Goal: Navigation & Orientation: Find specific page/section

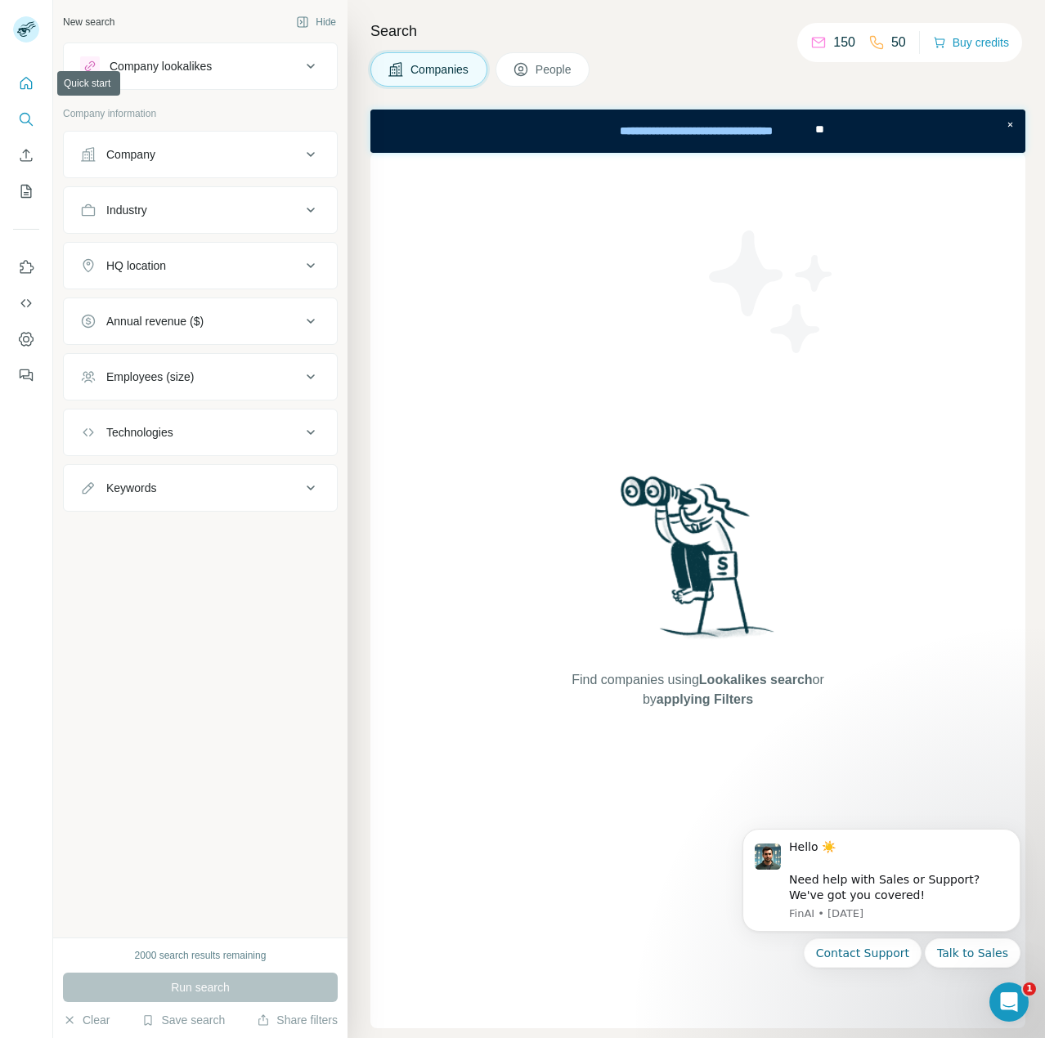
click at [30, 87] on icon "Quick start" at bounding box center [26, 83] width 16 height 16
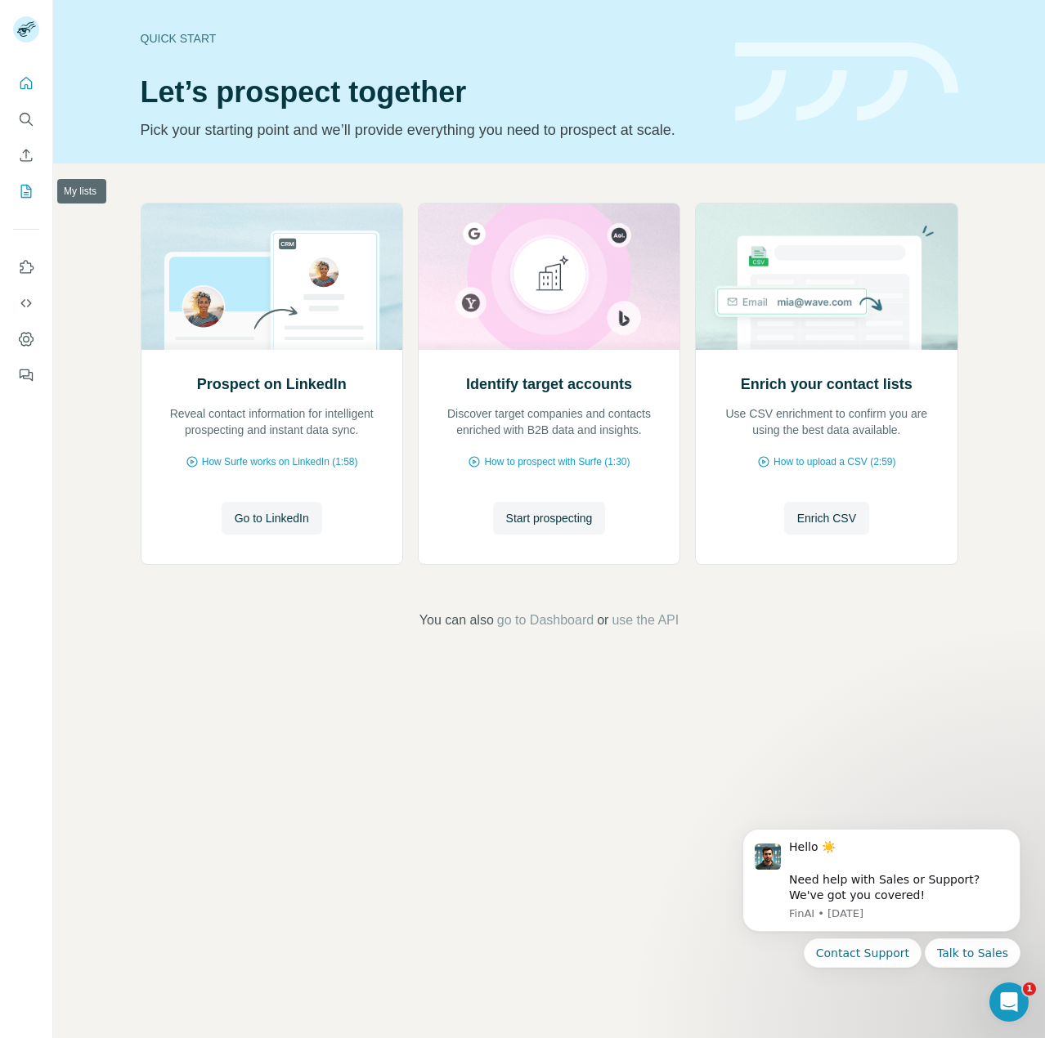
click at [38, 191] on button "My lists" at bounding box center [26, 191] width 26 height 29
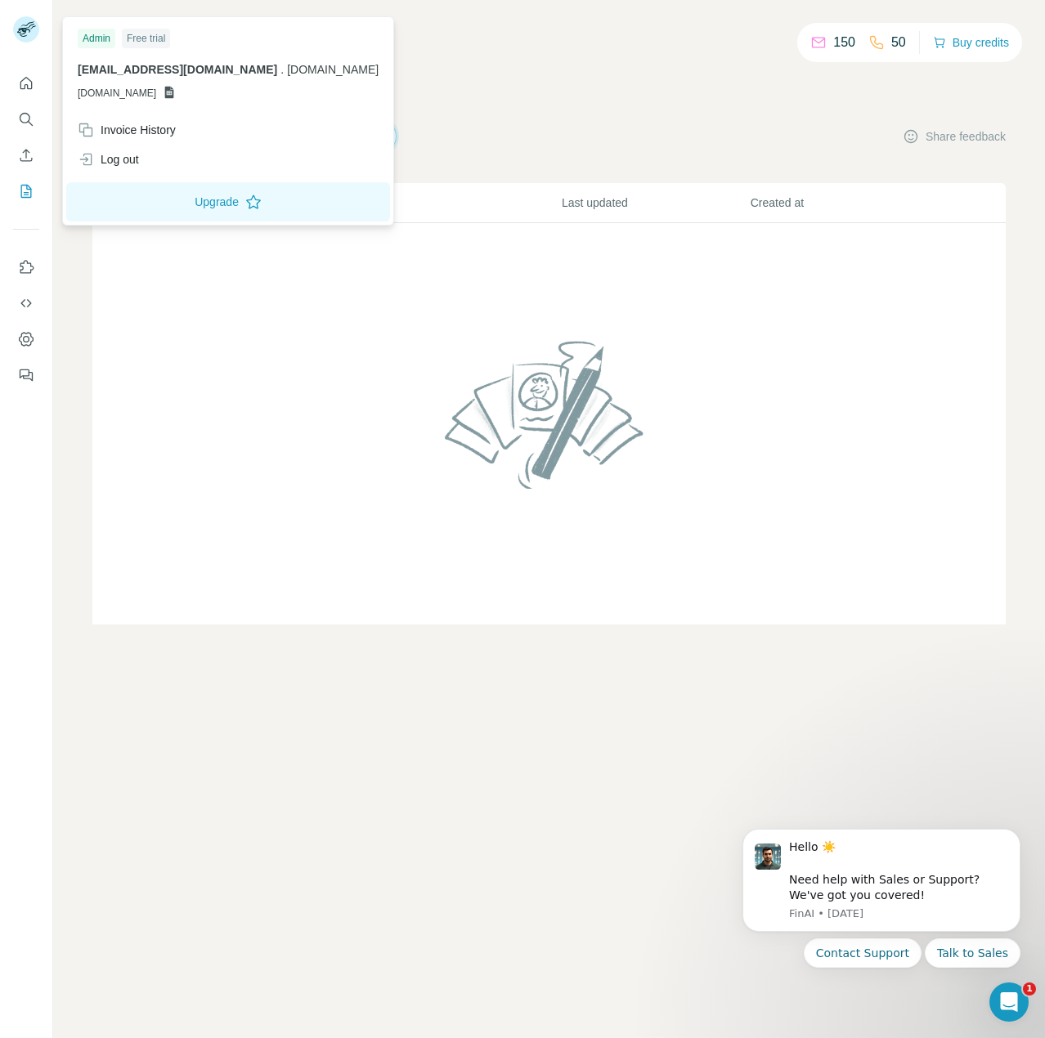
click at [16, 21] on rect at bounding box center [26, 29] width 26 height 26
click at [210, 133] on div "Invoice History" at bounding box center [228, 129] width 321 height 29
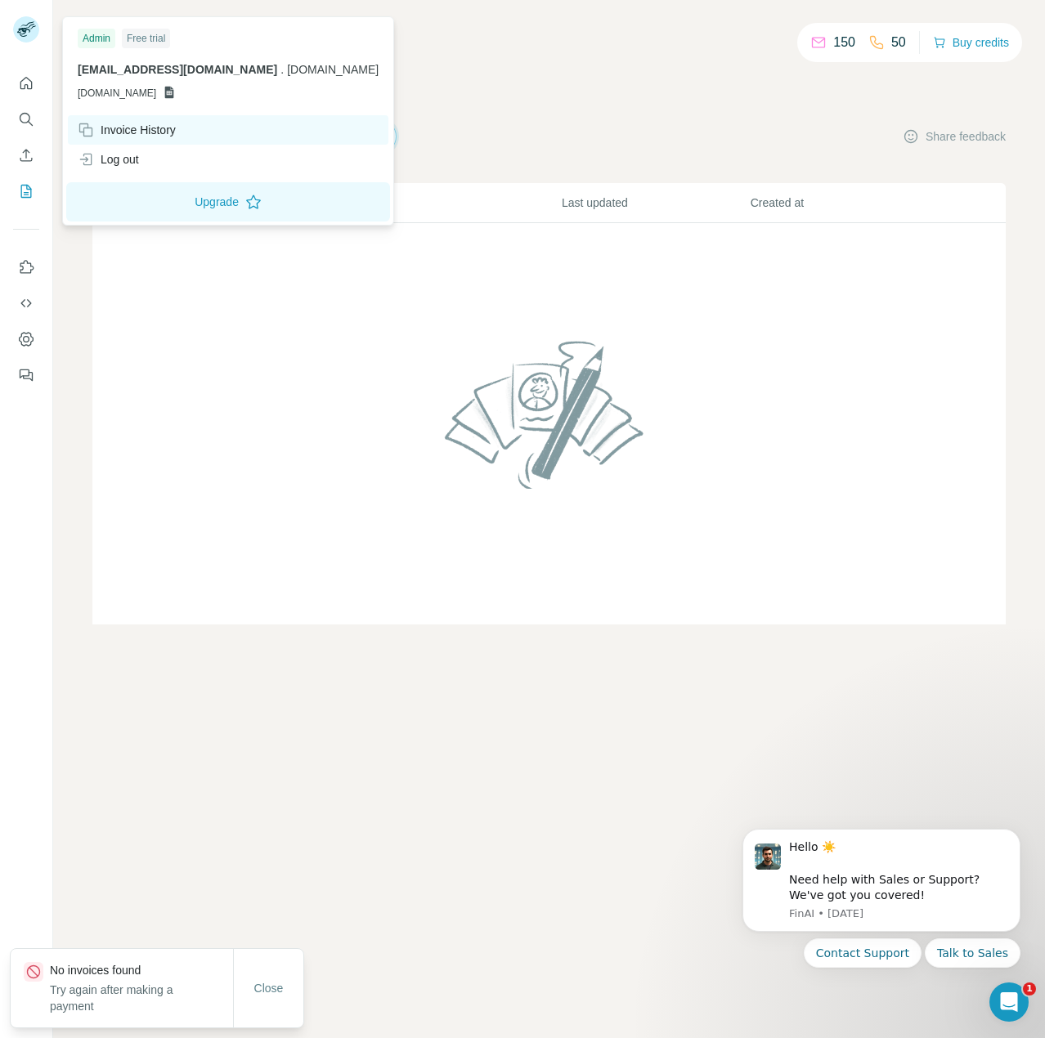
click at [112, 129] on div "Invoice History" at bounding box center [127, 130] width 98 height 16
click at [29, 75] on icon "Quick start" at bounding box center [26, 83] width 16 height 16
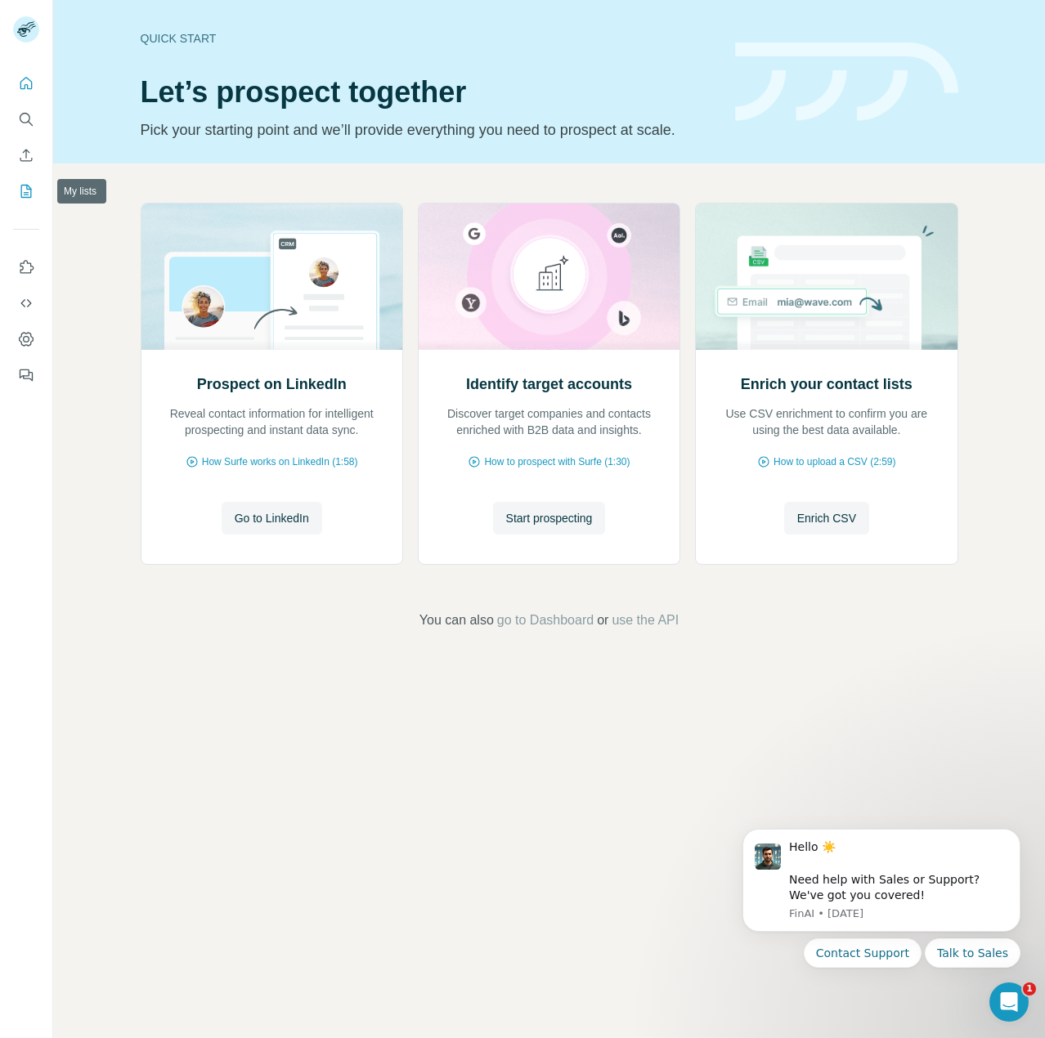
click at [30, 179] on button "My lists" at bounding box center [26, 191] width 26 height 29
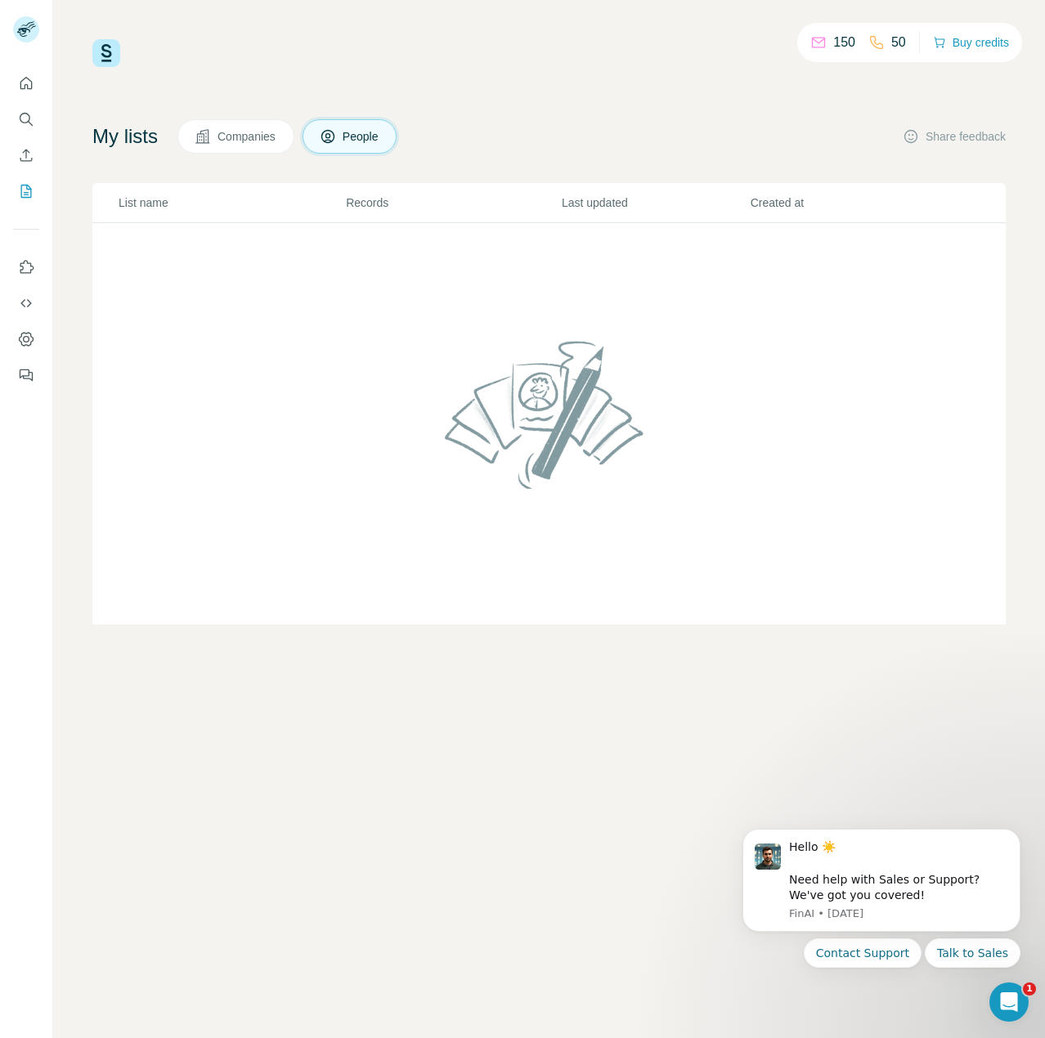
click at [244, 135] on span "Companies" at bounding box center [247, 136] width 60 height 16
click at [27, 73] on button "Quick start" at bounding box center [26, 83] width 26 height 29
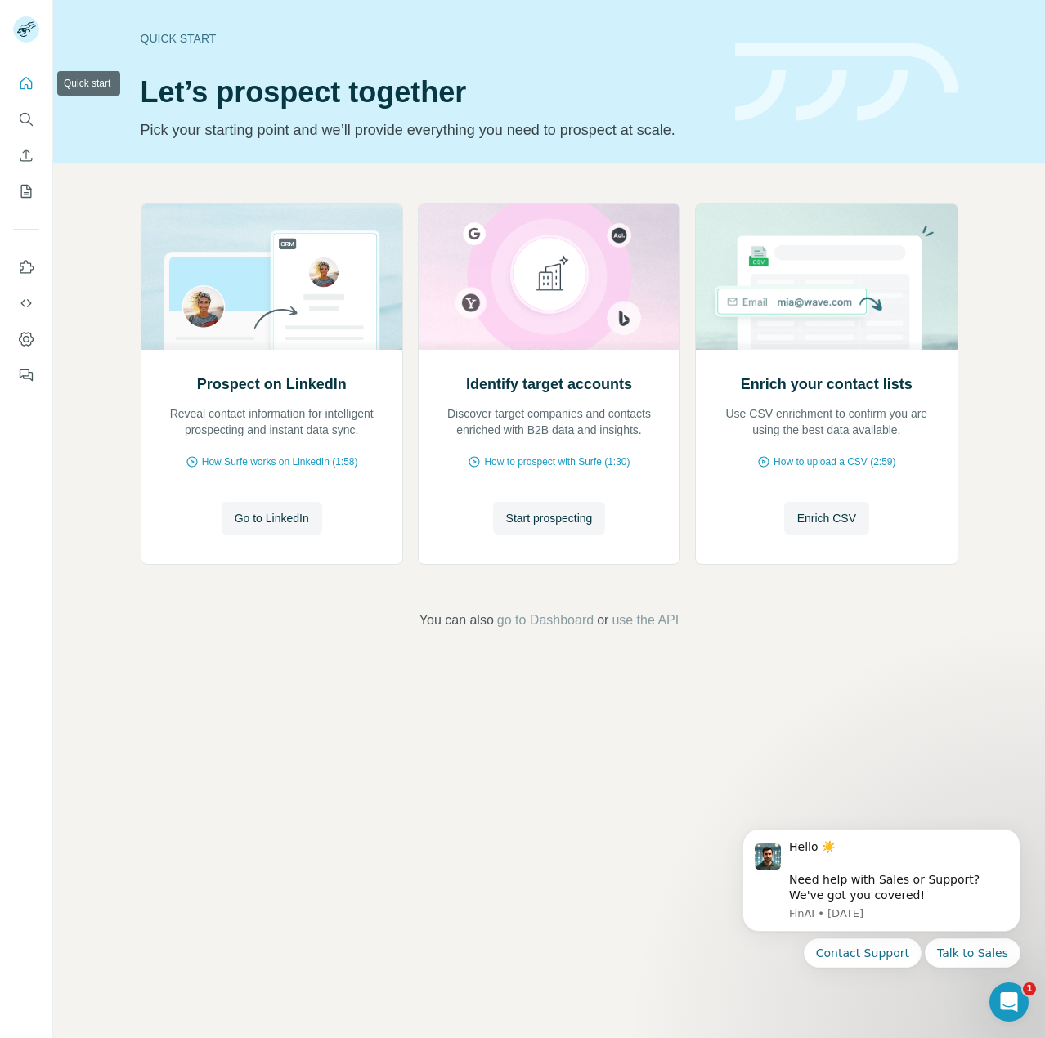
click at [30, 89] on icon "Quick start" at bounding box center [26, 83] width 12 height 12
click at [14, 339] on button "Dashboard" at bounding box center [26, 339] width 26 height 29
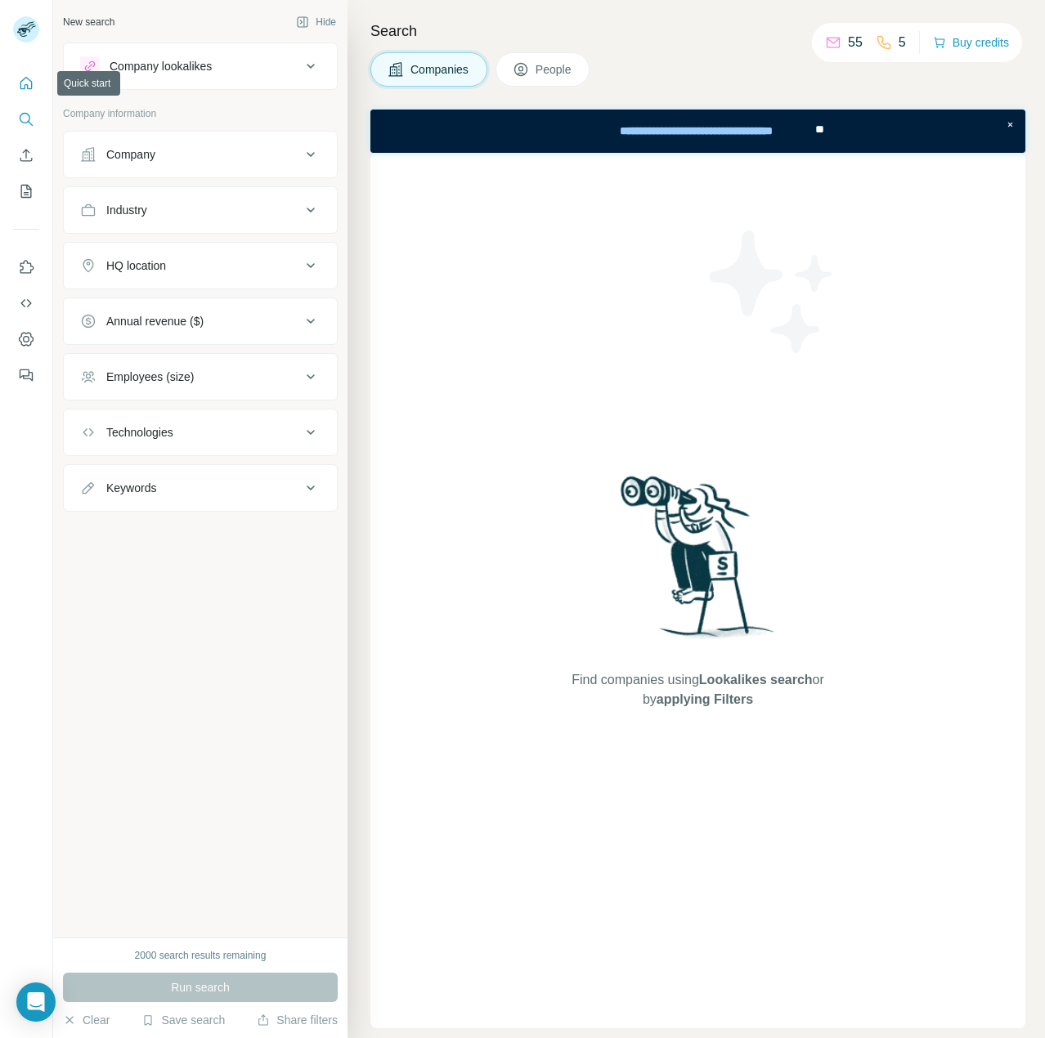
click at [20, 87] on icon "Quick start" at bounding box center [26, 83] width 12 height 12
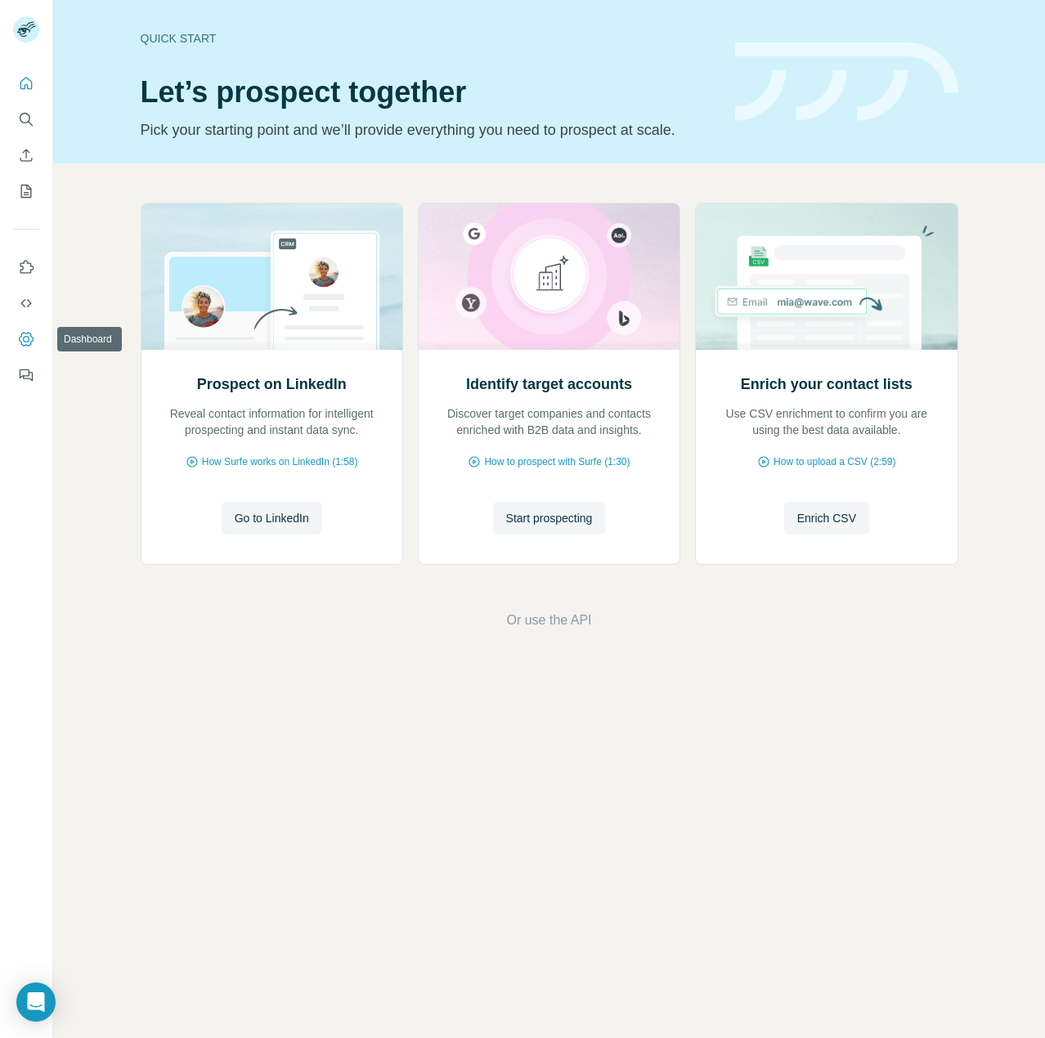
click at [21, 338] on icon "Dashboard" at bounding box center [26, 339] width 16 height 16
